Goal: Communication & Community: Share content

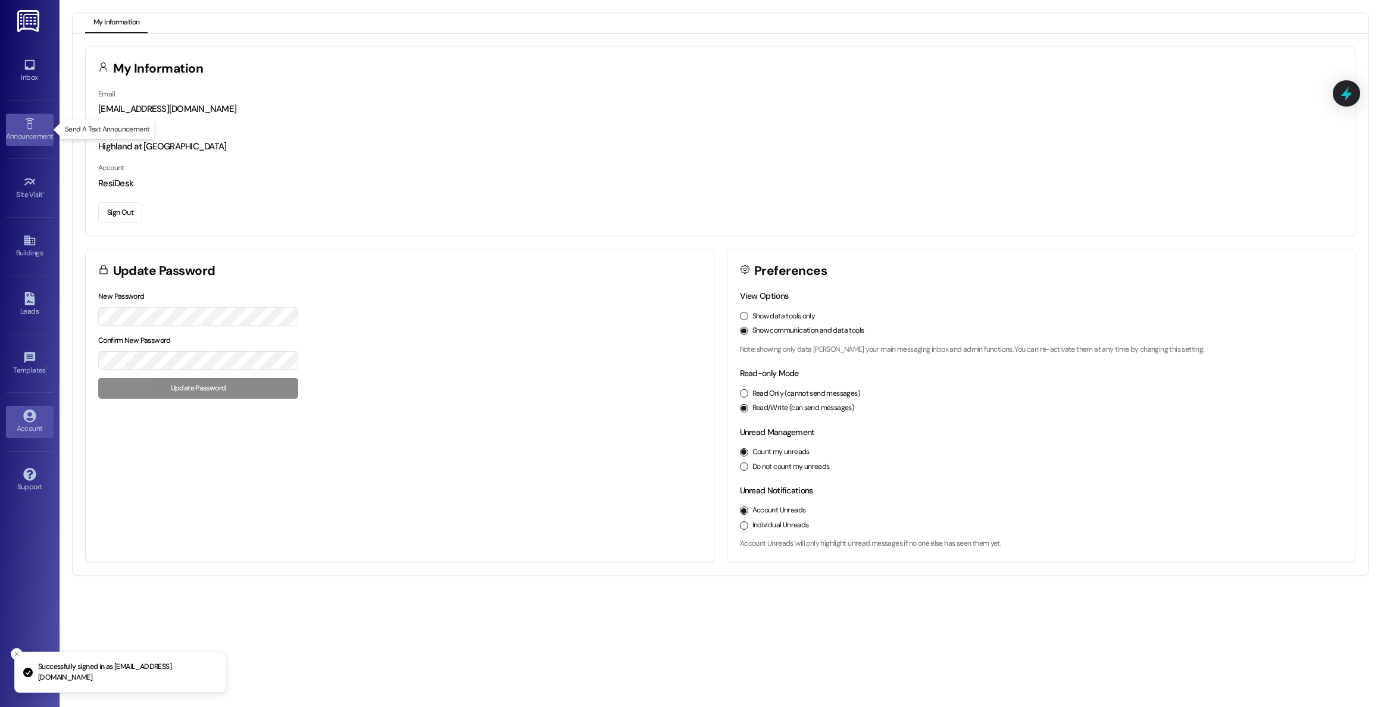
click at [28, 127] on icon at bounding box center [29, 123] width 13 height 13
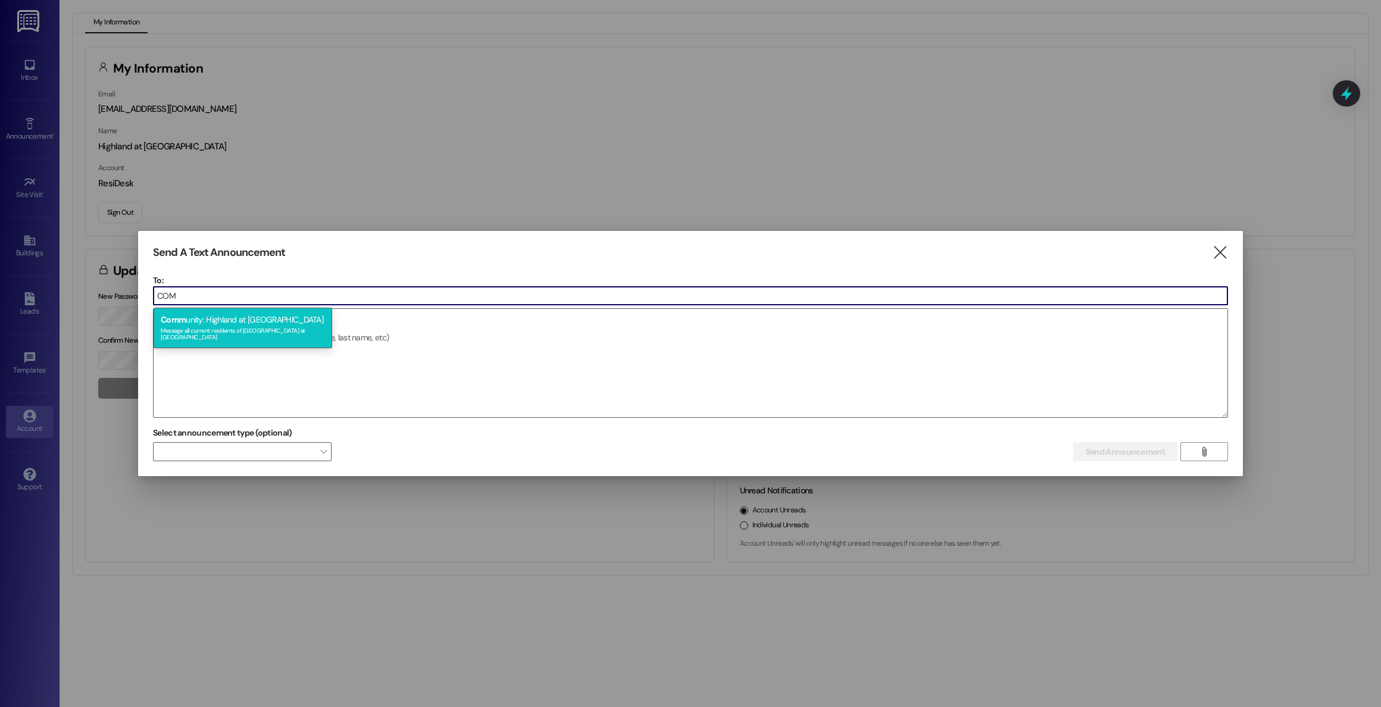
type input "COM"
click at [270, 312] on div "Comm unity: Highland at [GEOGRAPHIC_DATA] Message all current residents of [GEO…" at bounding box center [243, 328] width 179 height 40
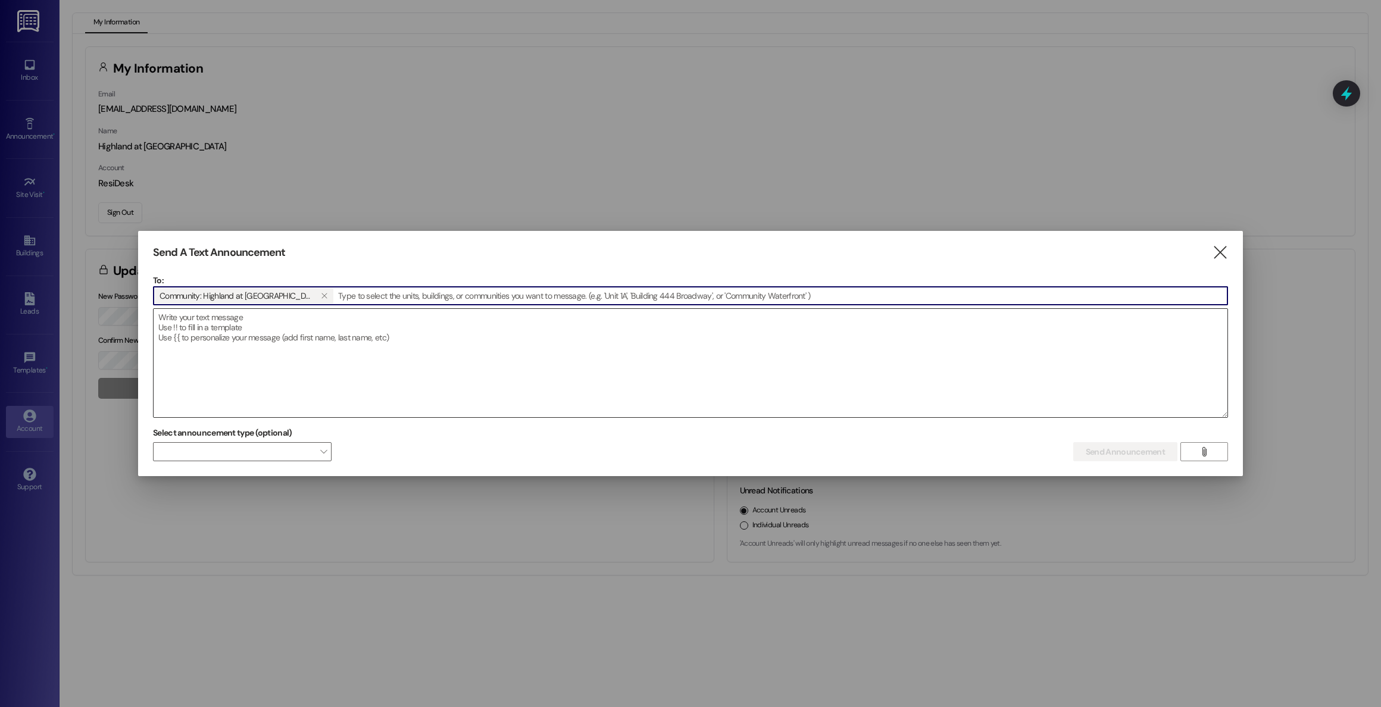
click at [272, 323] on textarea at bounding box center [691, 363] width 1074 height 108
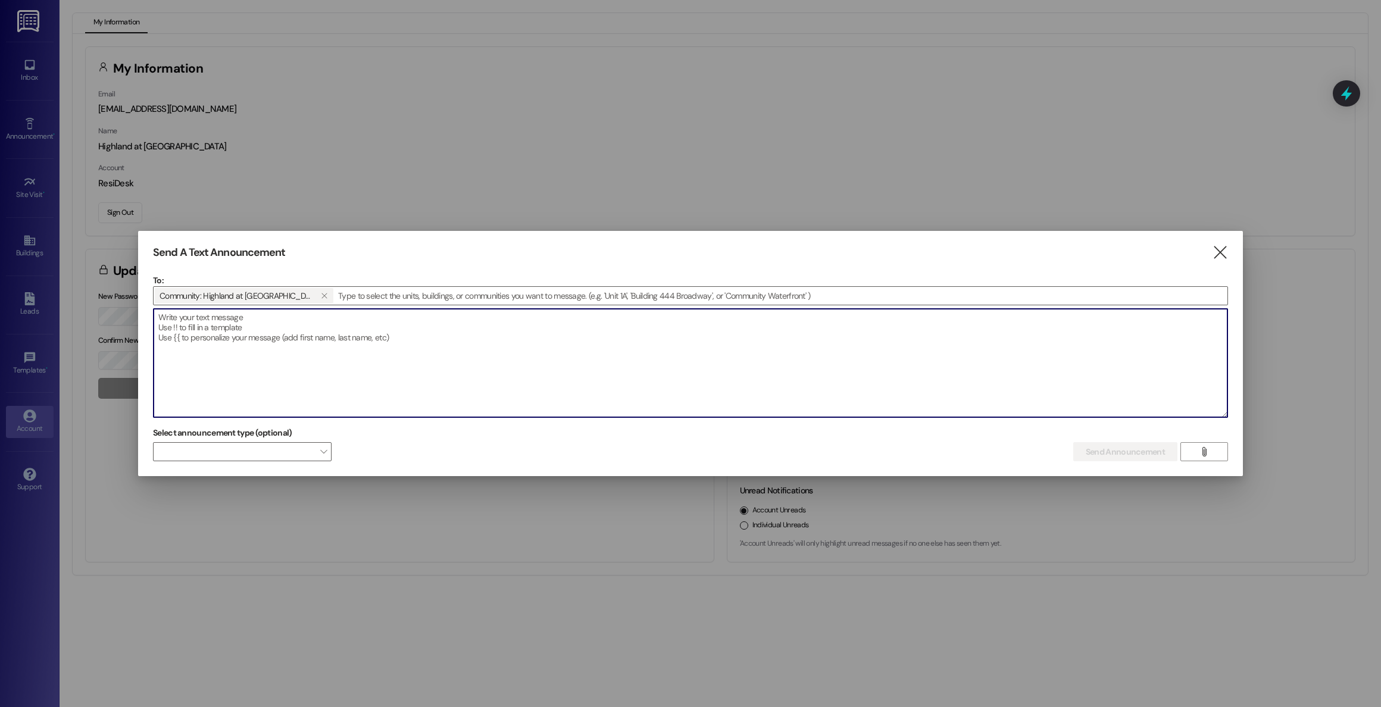
paste textarea "Hello! As a reminder, we will begin entering units this week, beginning [DATE] …"
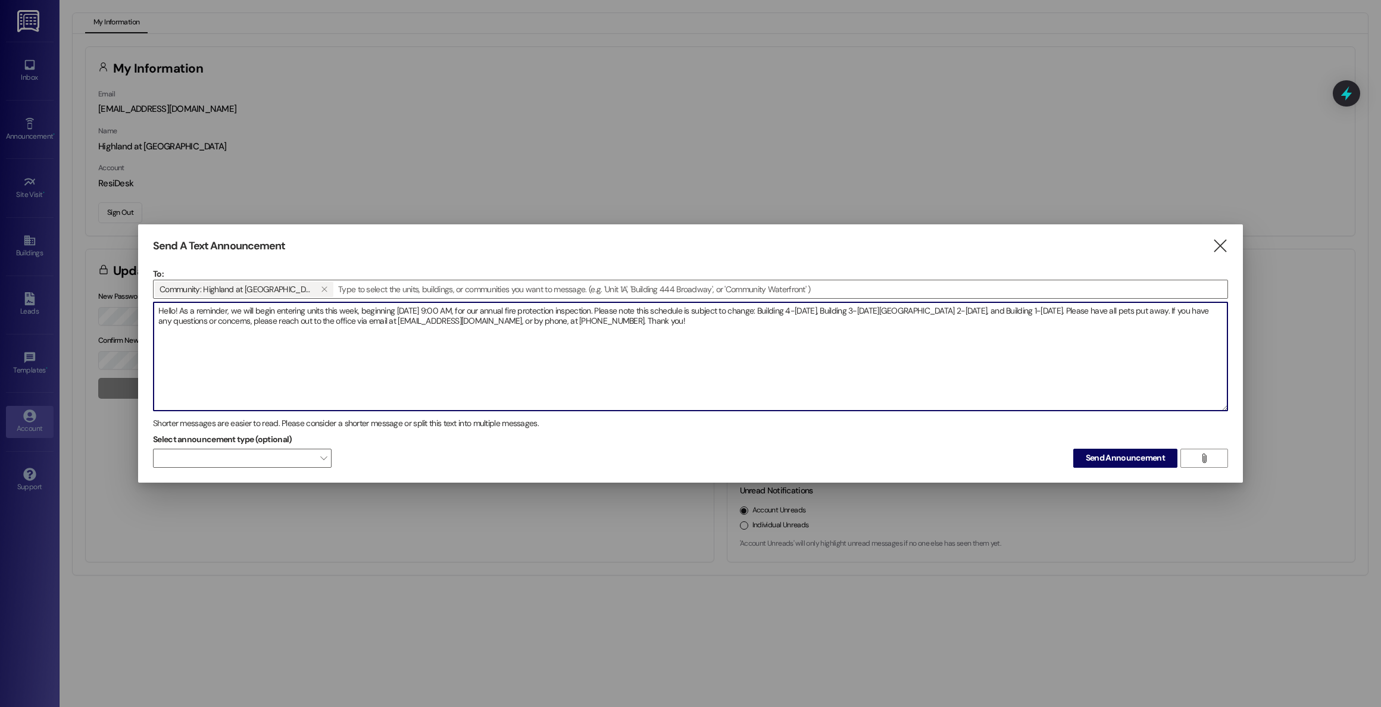
drag, startPoint x: 393, startPoint y: 311, endPoint x: 455, endPoint y: 313, distance: 61.3
click at [395, 311] on textarea "Hello! As a reminder, we will begin entering units this week, beginning [DATE] …" at bounding box center [691, 356] width 1074 height 108
click at [828, 312] on textarea "Hello! As a reminder, we will begin entering units this week, beginning [DATE] …" at bounding box center [691, 356] width 1074 height 108
click at [928, 251] on div "Send A Text Announcement" at bounding box center [672, 246] width 1039 height 14
click at [839, 312] on textarea "Hello! As a reminder, we will begin entering units this week, beginning [DATE] …" at bounding box center [691, 356] width 1074 height 108
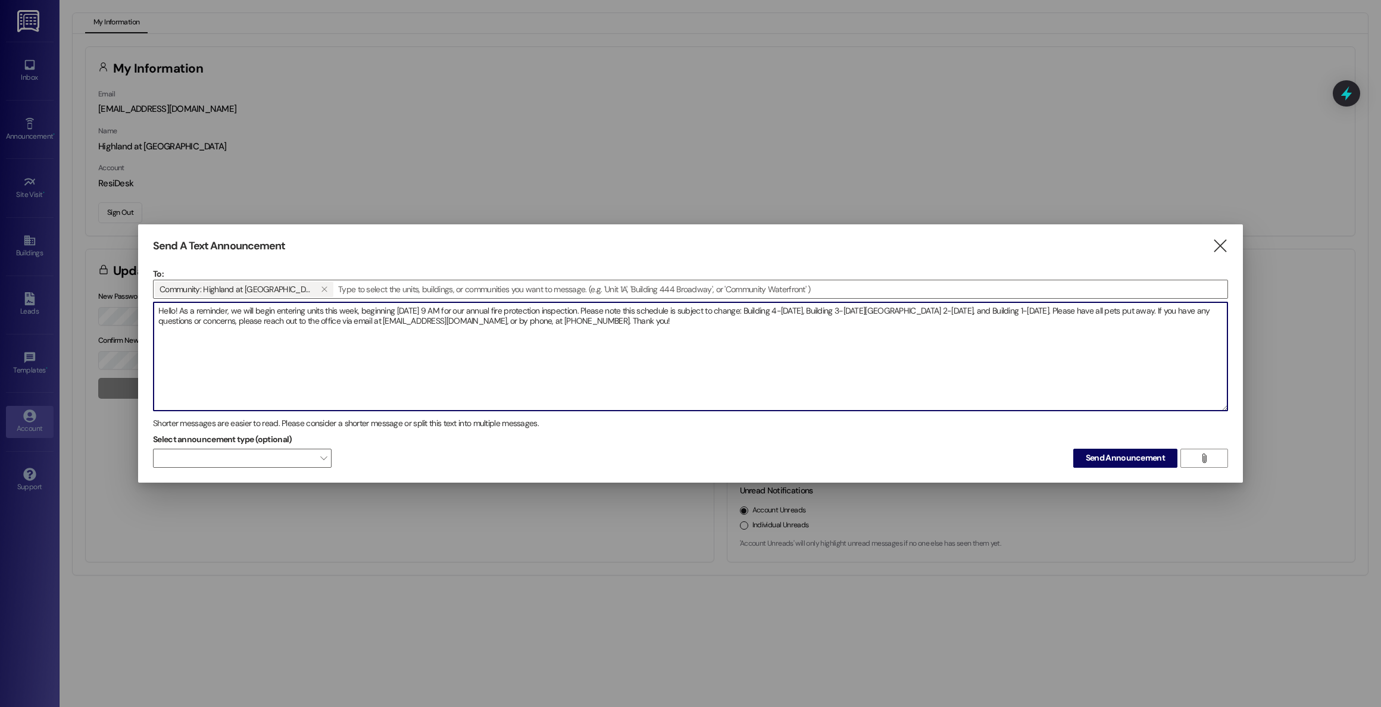
click at [852, 320] on textarea "Hello! As a reminder, we will begin entering units this week, beginning [DATE] …" at bounding box center [691, 356] width 1074 height 108
type textarea "Hello! As a reminder, we will begin entering units this week, beginning [DATE] …"
click at [320, 459] on span "" at bounding box center [323, 458] width 7 height 19
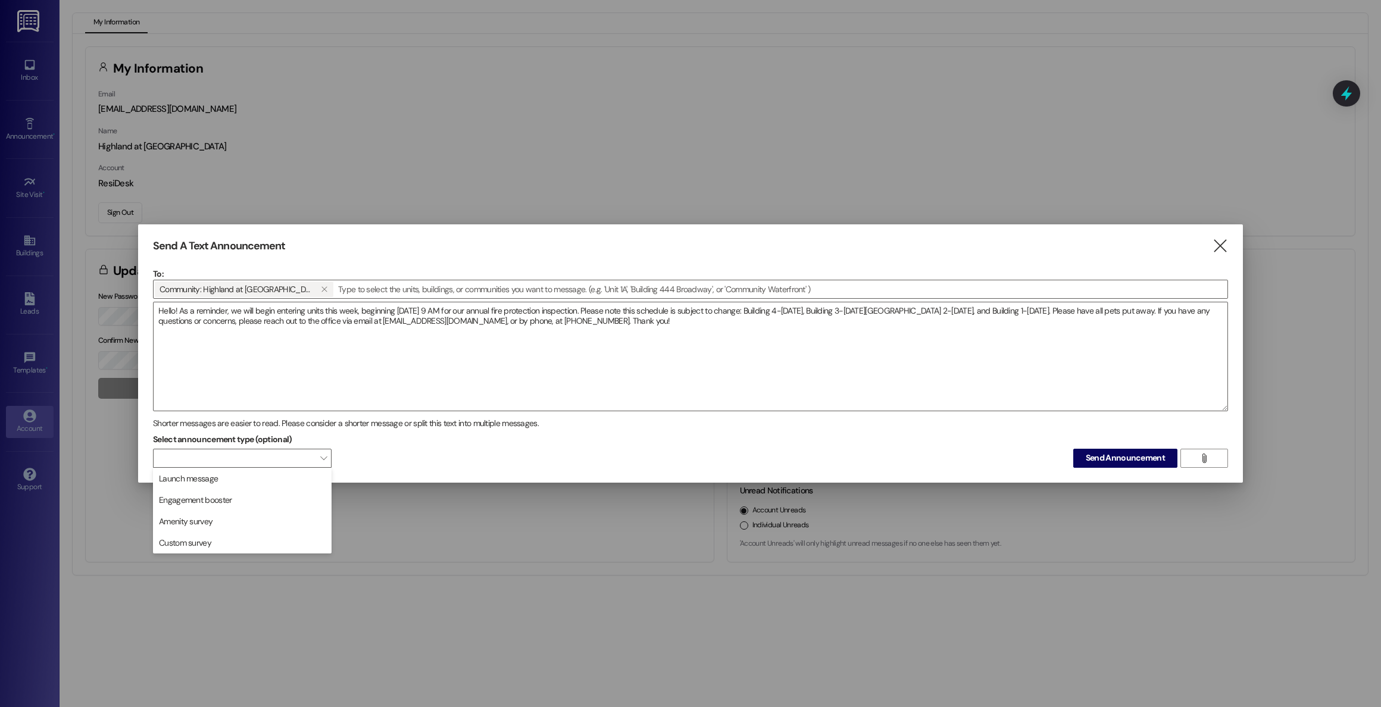
click at [382, 452] on div "Select announcement type (optional)  Send Announcement " at bounding box center [690, 448] width 1075 height 37
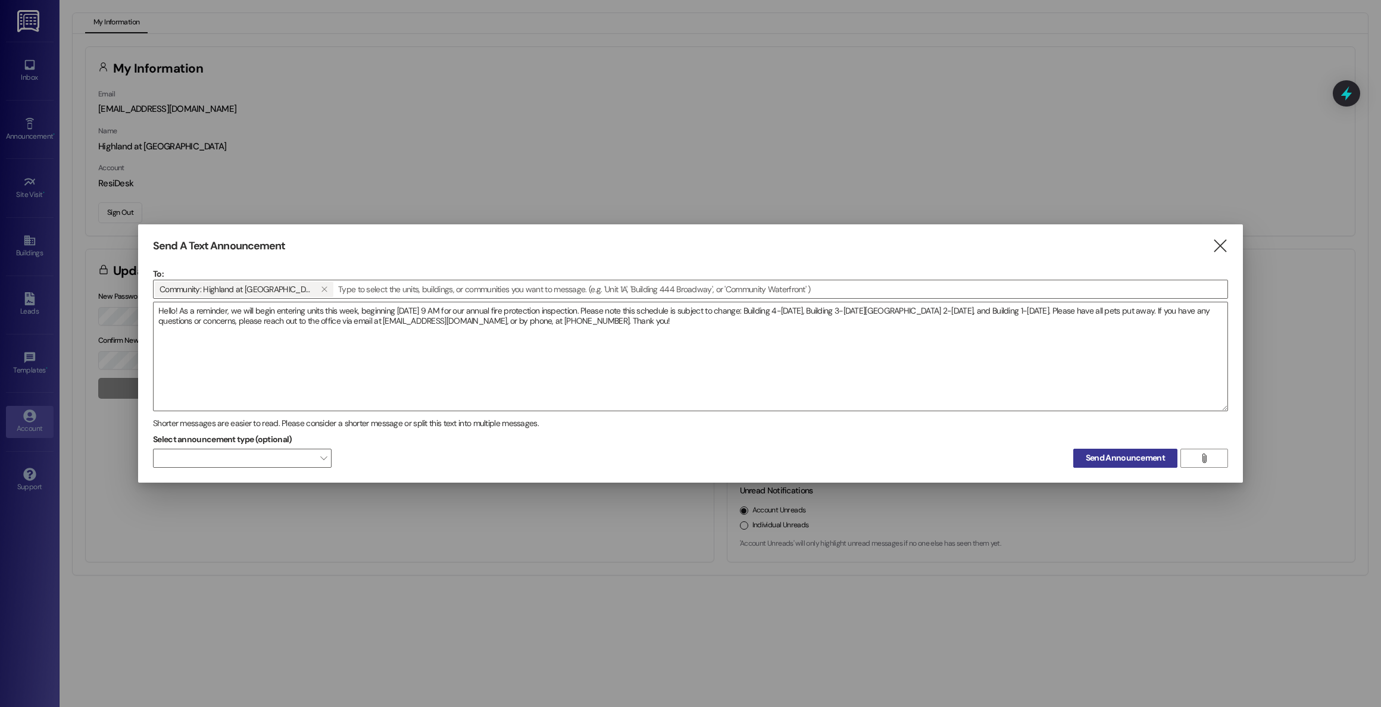
click at [1106, 464] on span "Send Announcement" at bounding box center [1125, 458] width 79 height 12
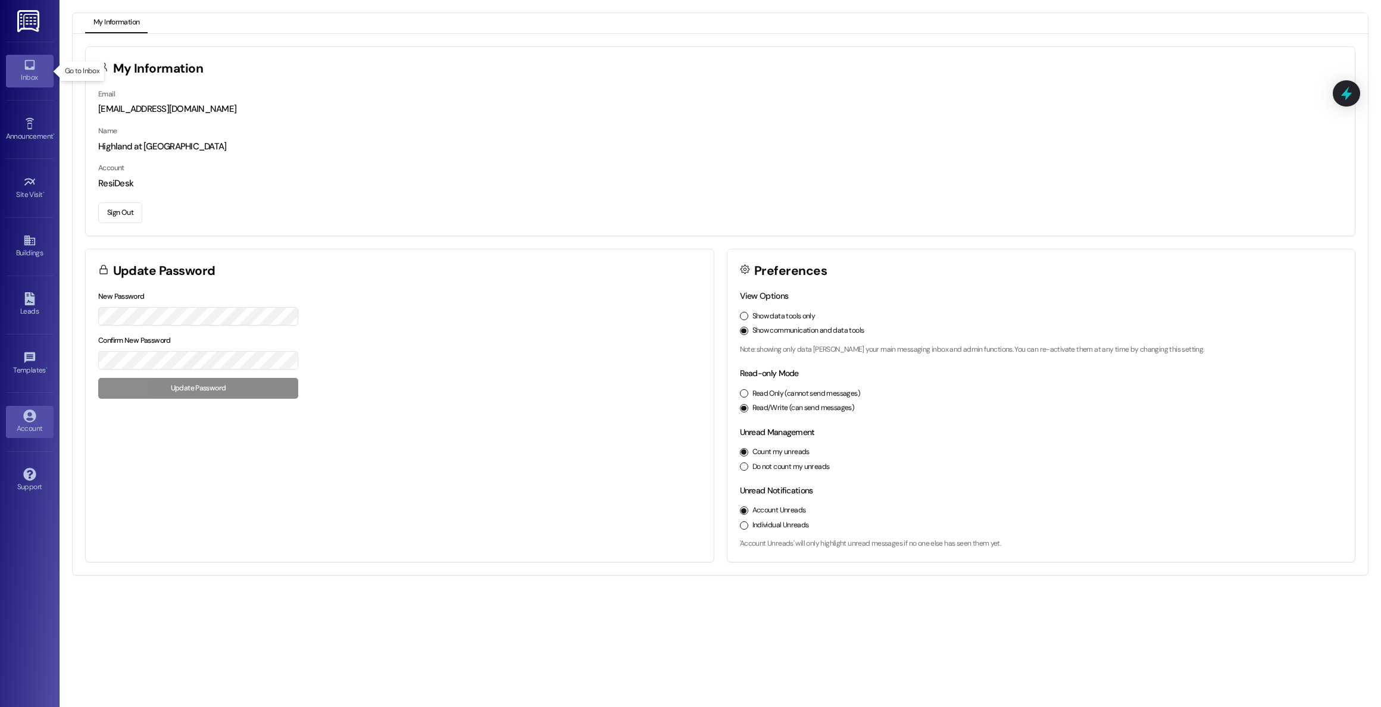
click at [26, 70] on icon at bounding box center [29, 64] width 13 height 13
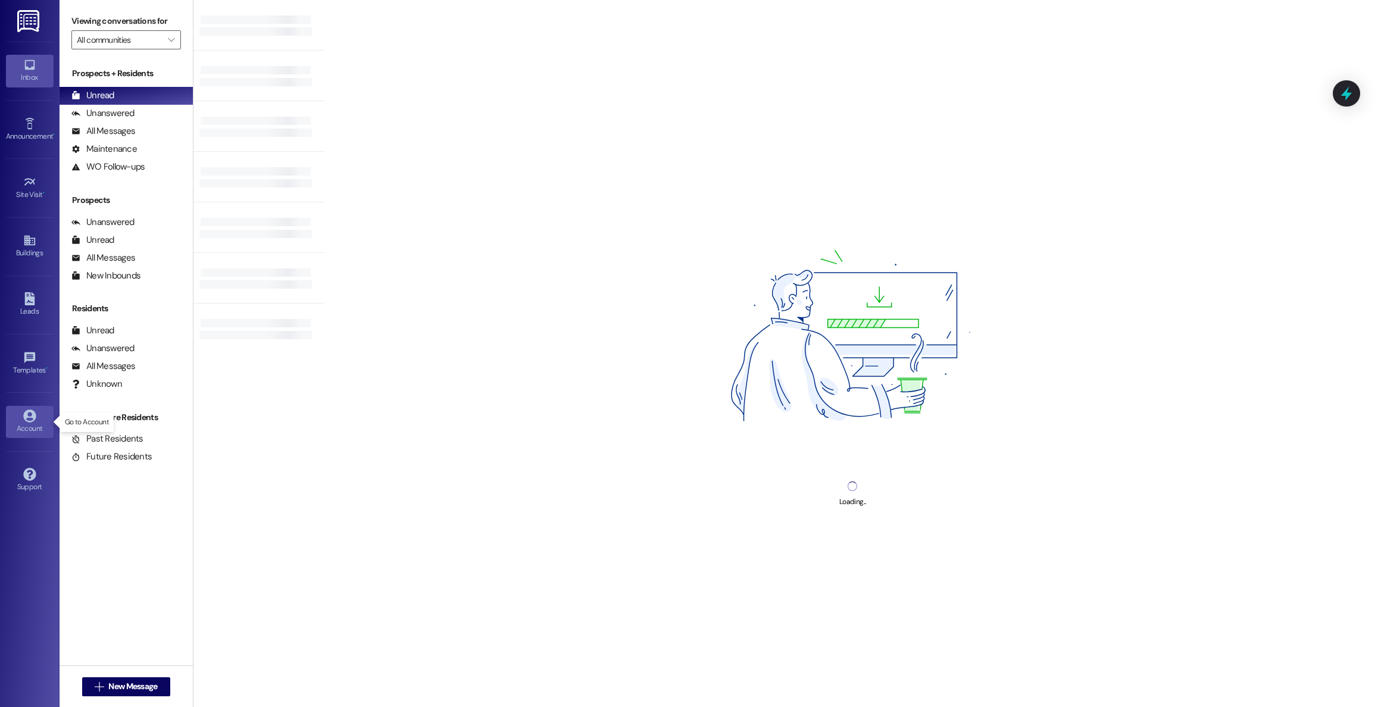
click at [30, 423] on div "Account" at bounding box center [30, 429] width 60 height 12
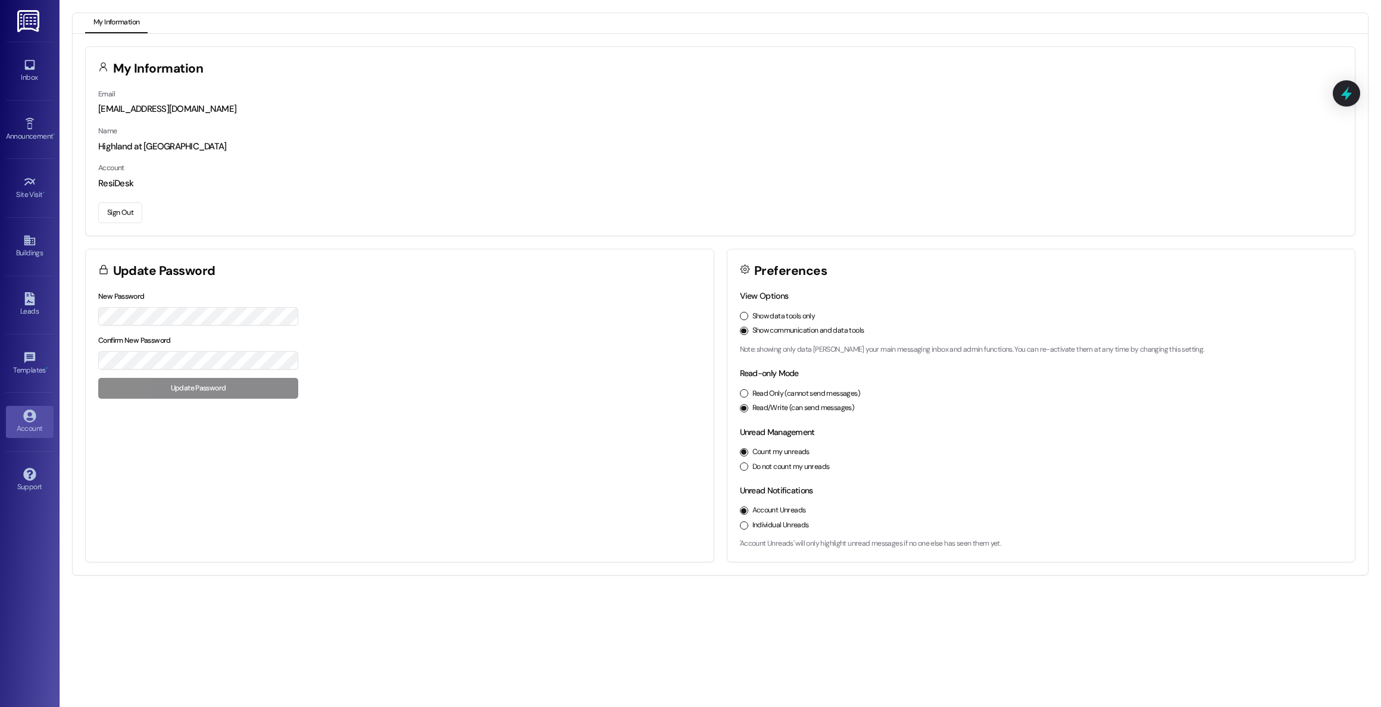
click at [123, 215] on button "Sign Out" at bounding box center [120, 212] width 44 height 21
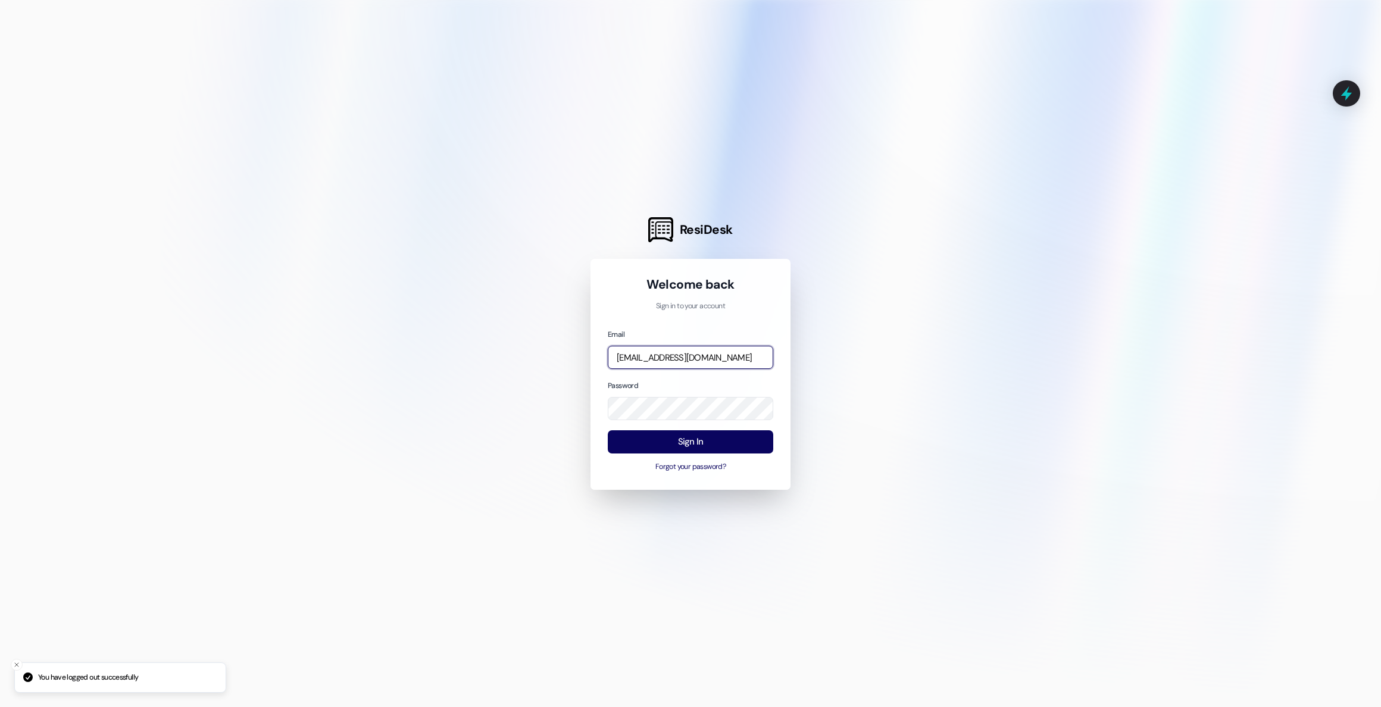
click at [732, 357] on input "[EMAIL_ADDRESS][DOMAIN_NAME]" at bounding box center [690, 357] width 165 height 23
type input "annie.marie@imscommunities.com"
click at [678, 440] on button "Sign In" at bounding box center [690, 441] width 165 height 23
